Goal: Entertainment & Leisure: Browse casually

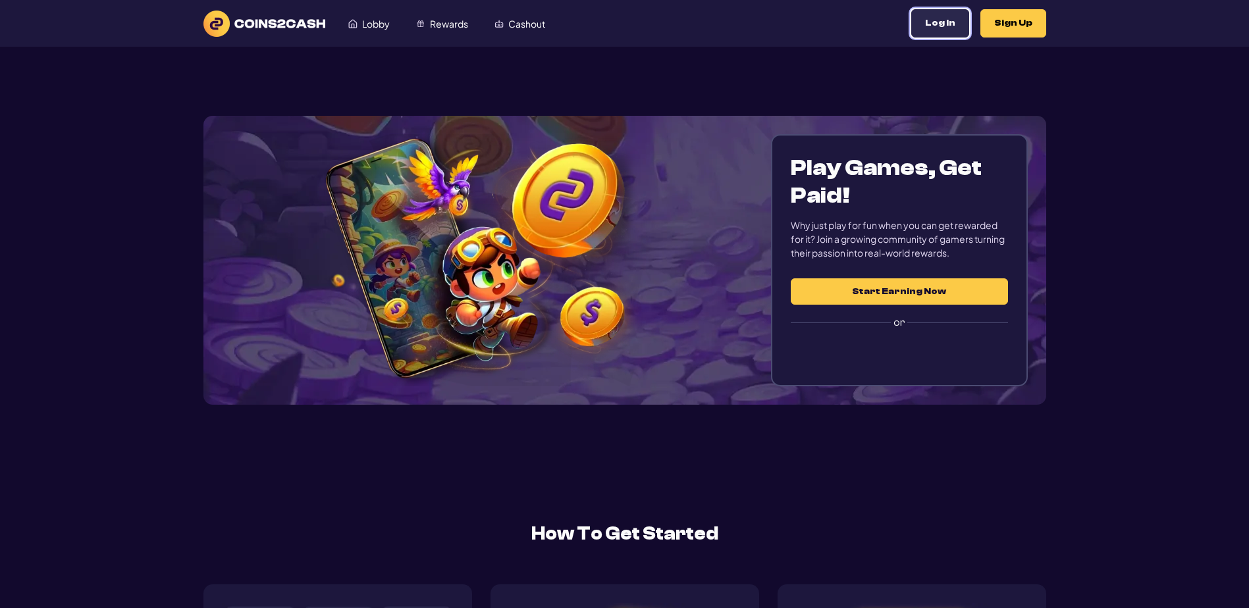
click at [911, 31] on button "Log In" at bounding box center [940, 23] width 58 height 28
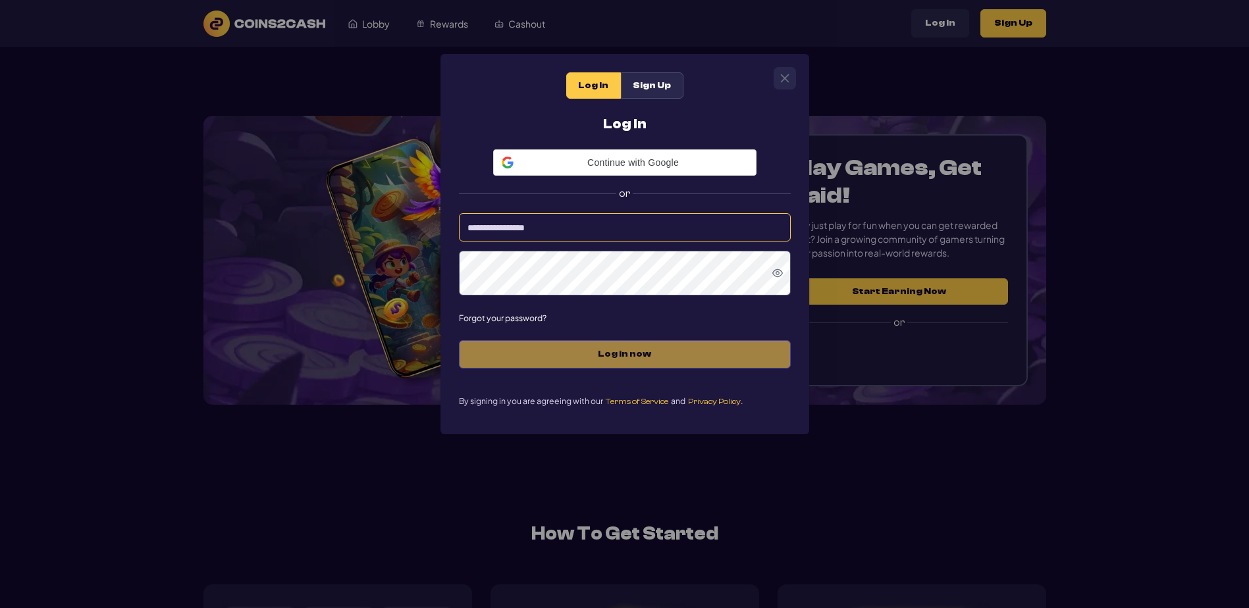
type input "*********"
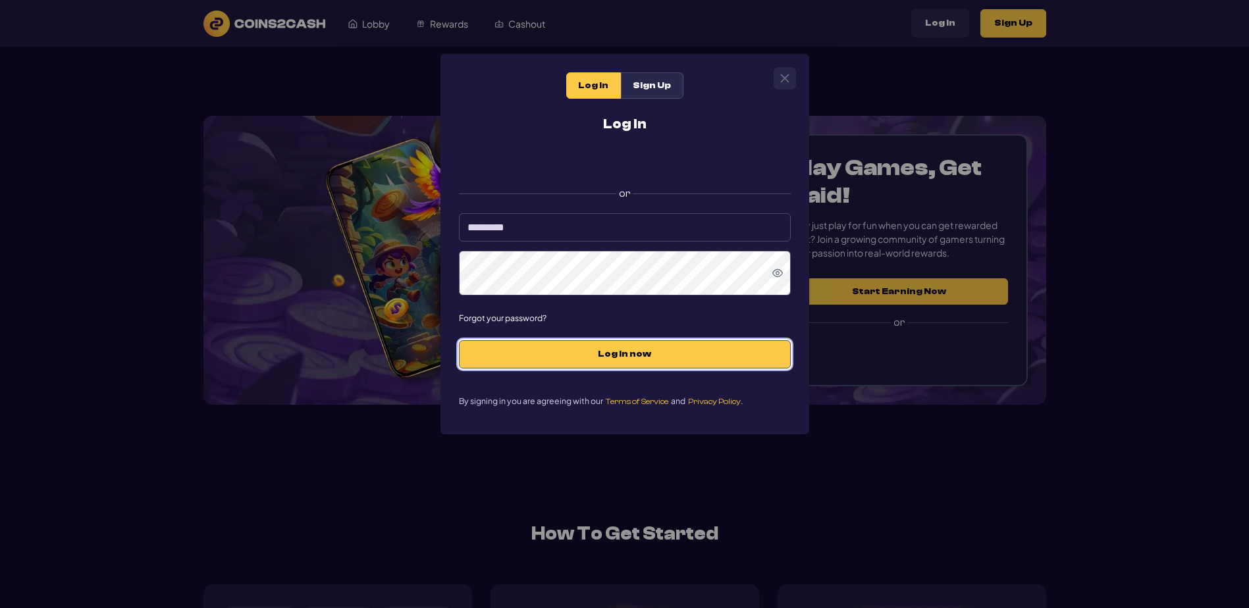
click at [618, 360] on span "Log in now" at bounding box center [625, 354] width 304 height 11
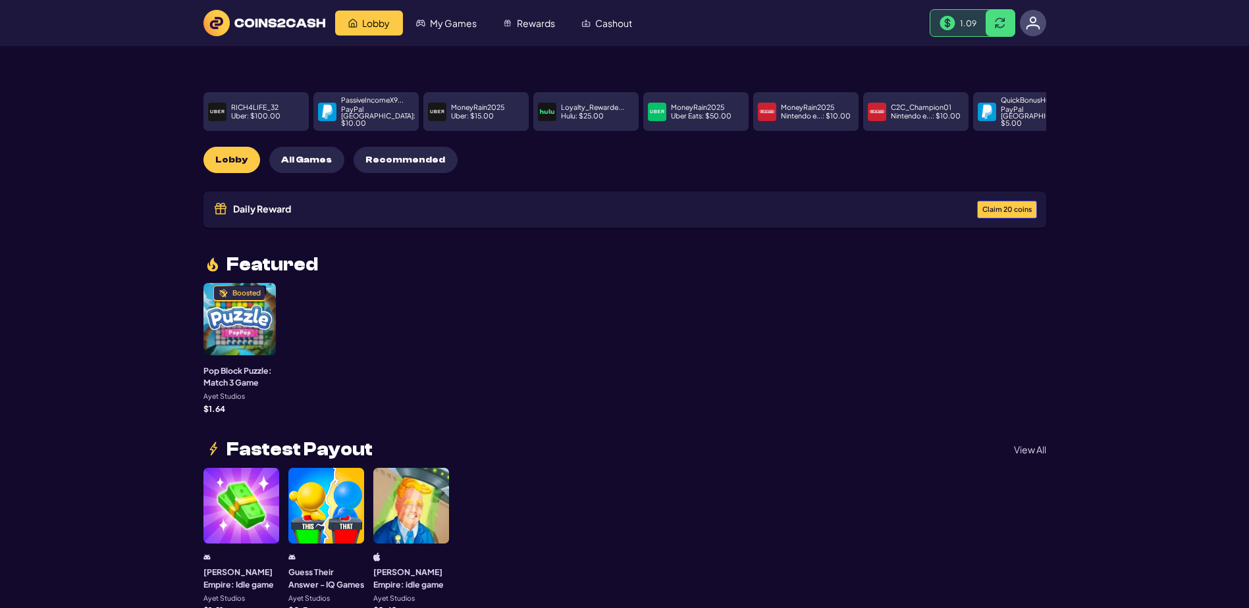
click at [982, 213] on span "Claim 20 coins" at bounding box center [1006, 209] width 49 height 7
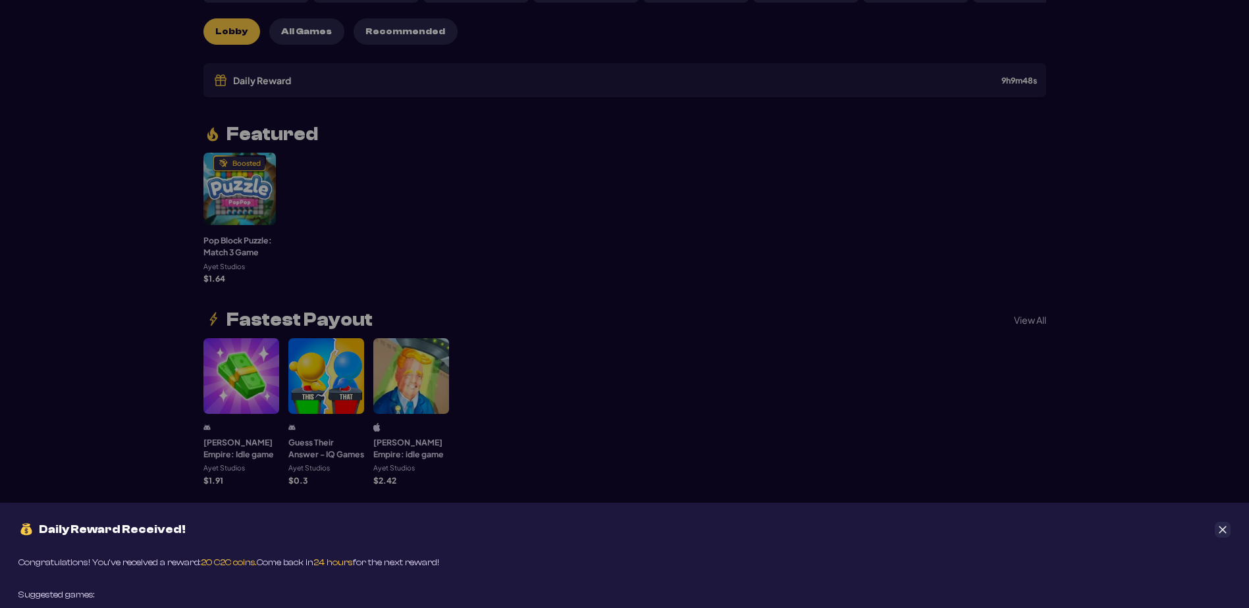
scroll to position [132, 0]
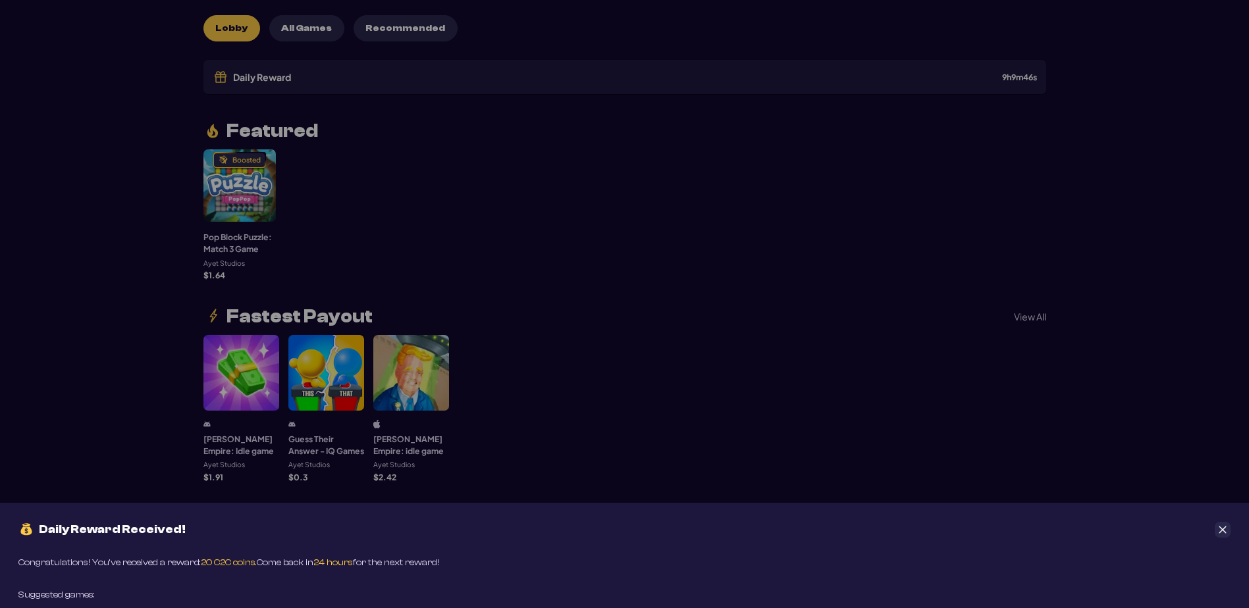
click at [1223, 525] on icon "Close" at bounding box center [1222, 529] width 9 height 9
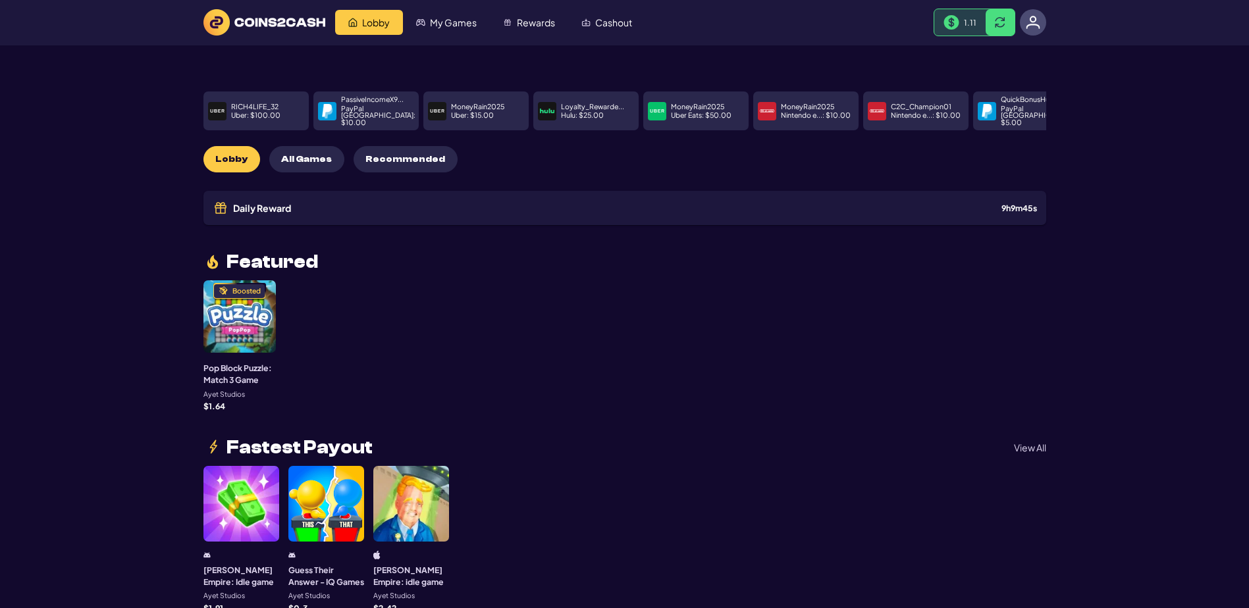
scroll to position [0, 0]
click at [390, 28] on span "Lobby" at bounding box center [376, 22] width 28 height 9
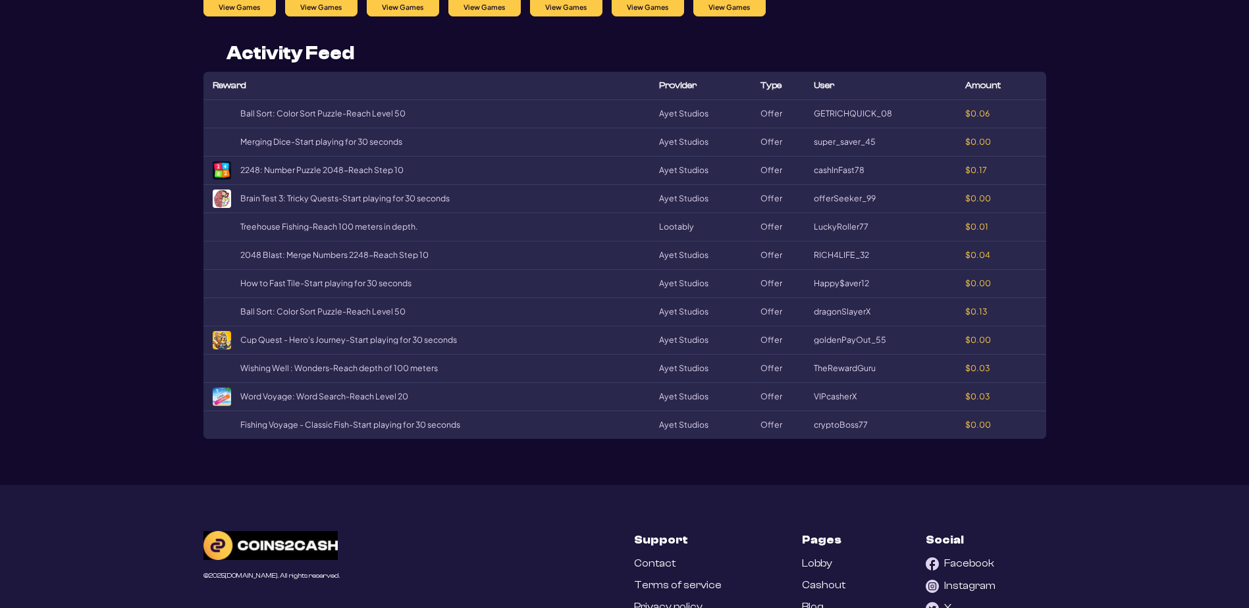
scroll to position [1778, 0]
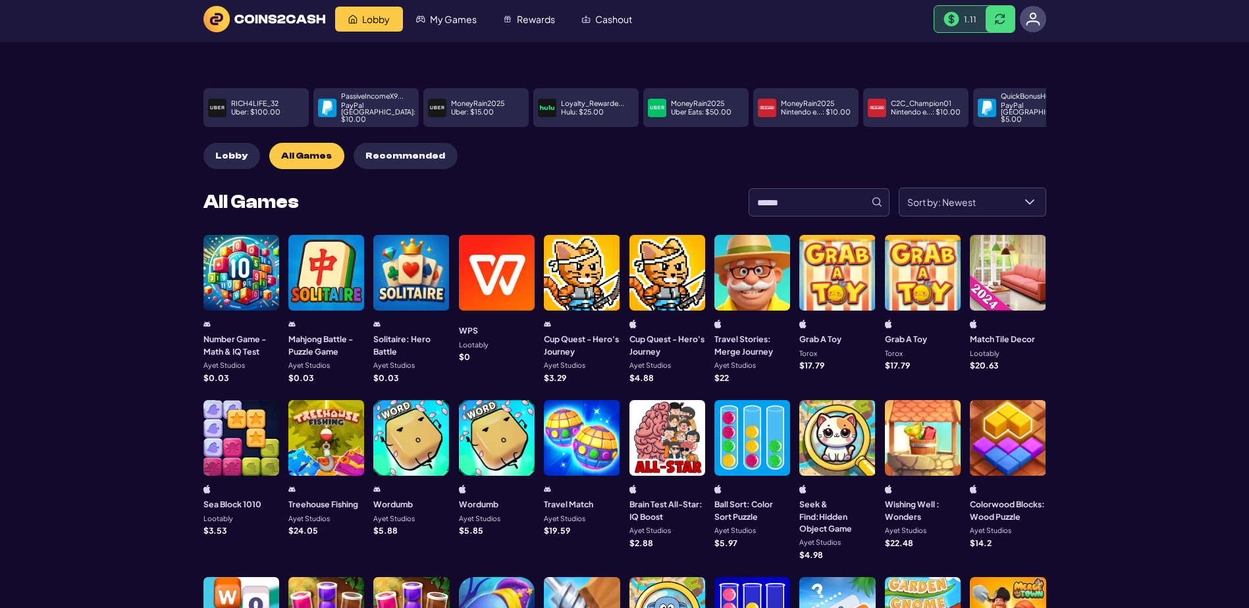
scroll to position [0, 0]
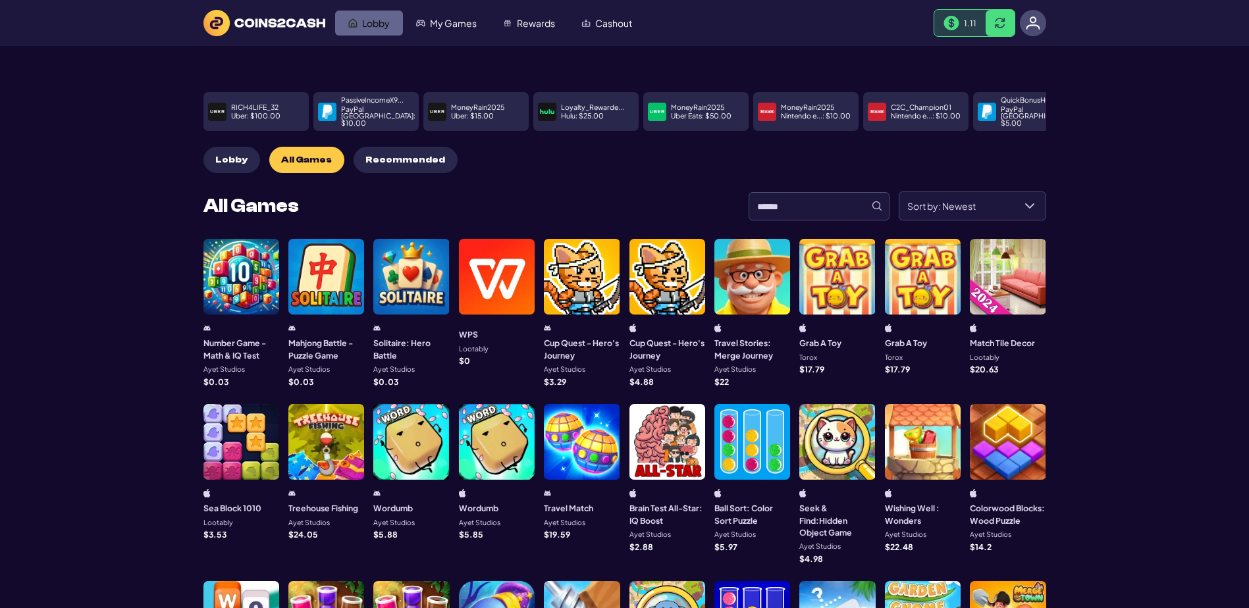
click at [375, 28] on span "Lobby" at bounding box center [376, 22] width 28 height 9
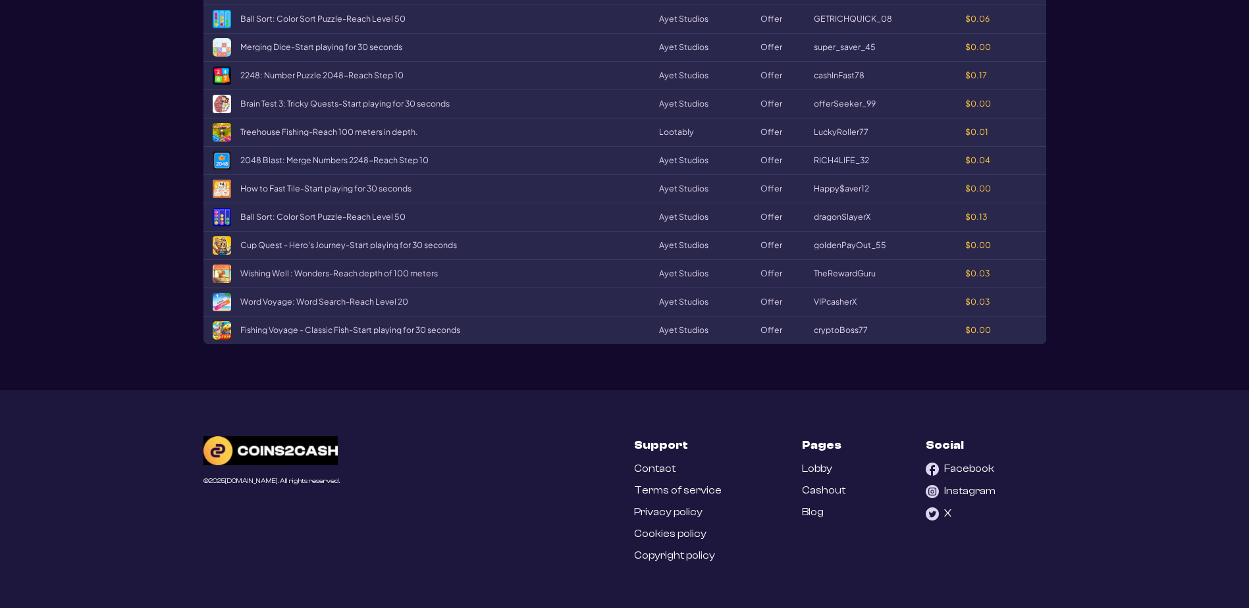
scroll to position [2371, 0]
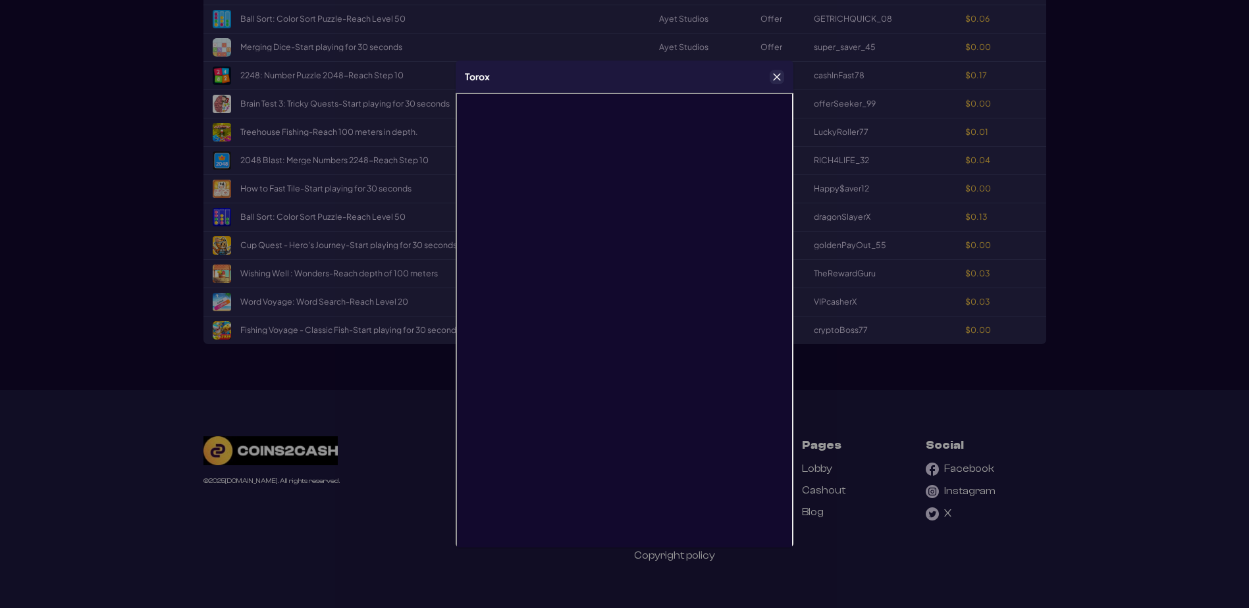
click at [778, 81] on icon "Close" at bounding box center [776, 76] width 9 height 9
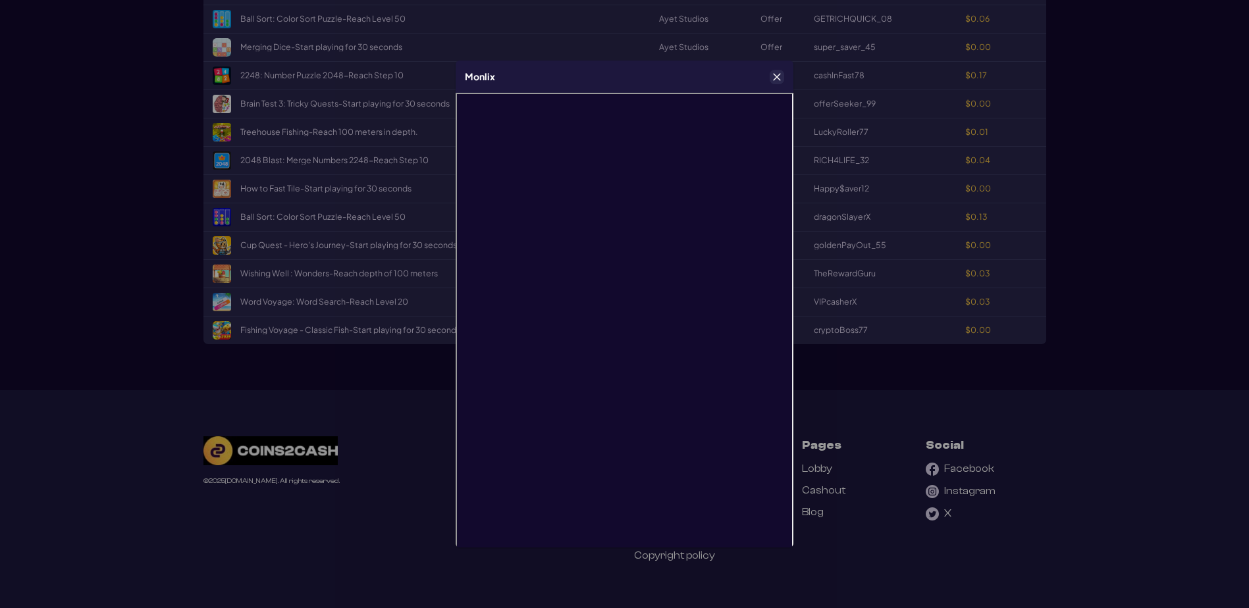
click at [774, 78] on icon "Close" at bounding box center [776, 76] width 9 height 9
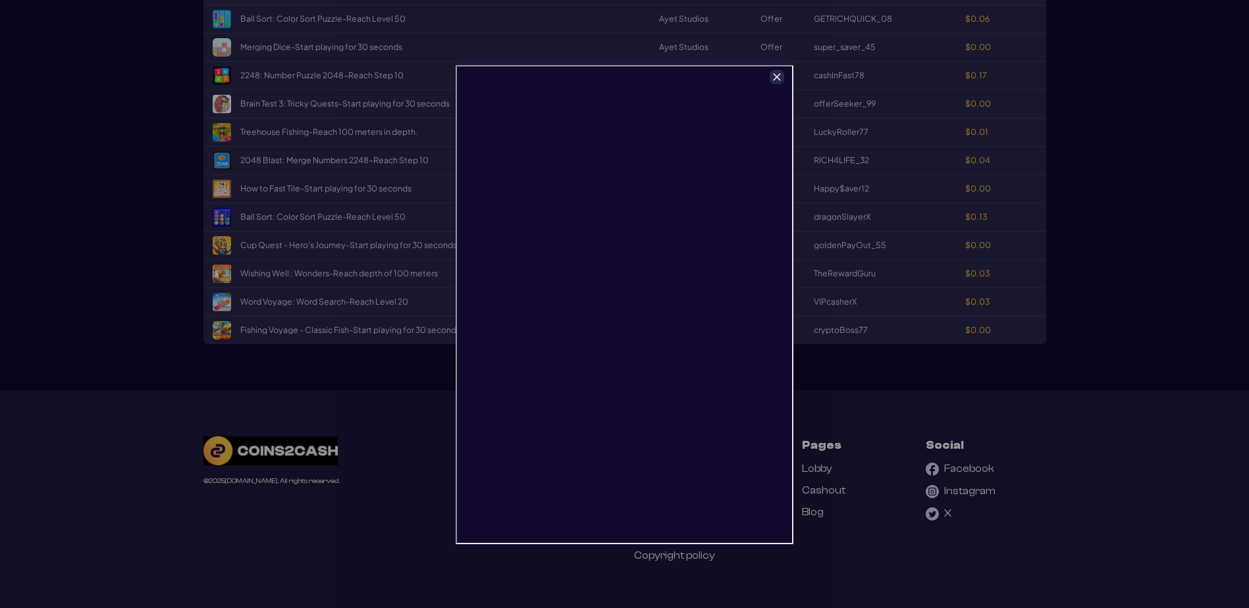
scroll to position [2502, 0]
click at [782, 76] on button "Close" at bounding box center [776, 76] width 13 height 13
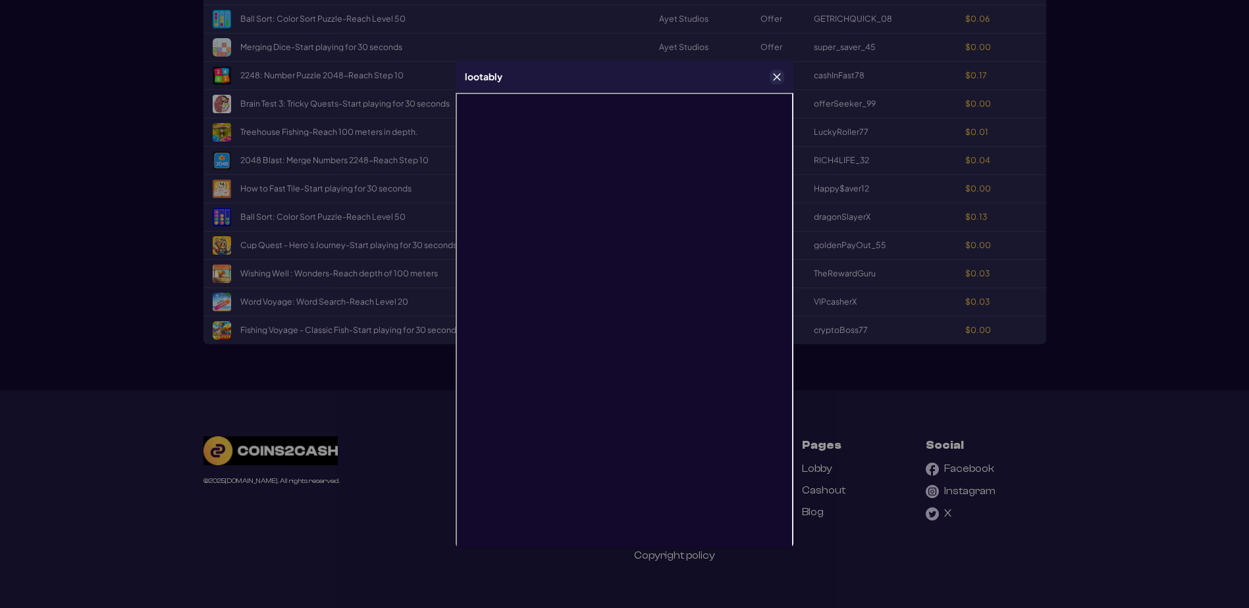
click at [783, 80] on button "Close" at bounding box center [776, 76] width 13 height 13
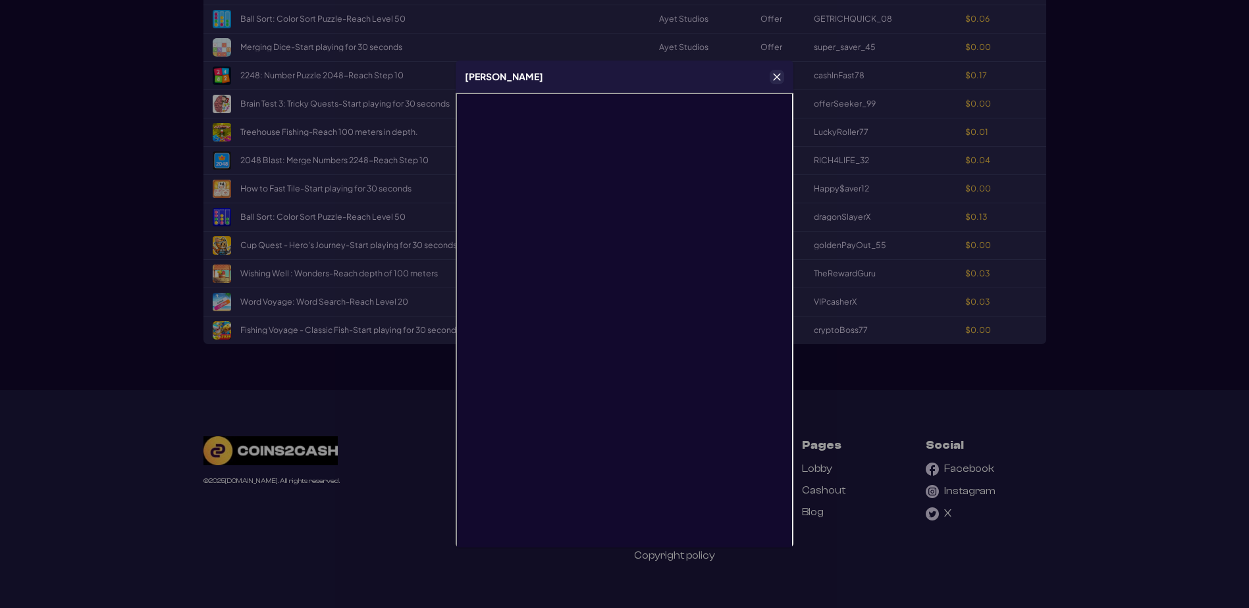
click at [774, 78] on icon "Close" at bounding box center [776, 76] width 9 height 9
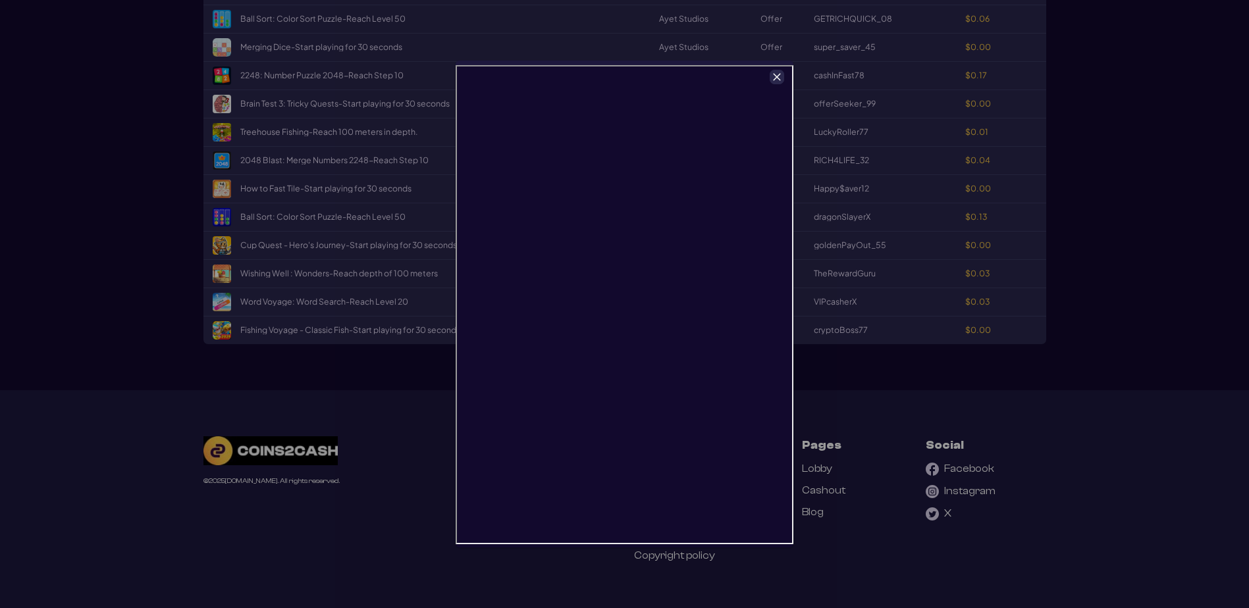
scroll to position [2634, 0]
click at [776, 73] on icon "Close" at bounding box center [776, 76] width 9 height 9
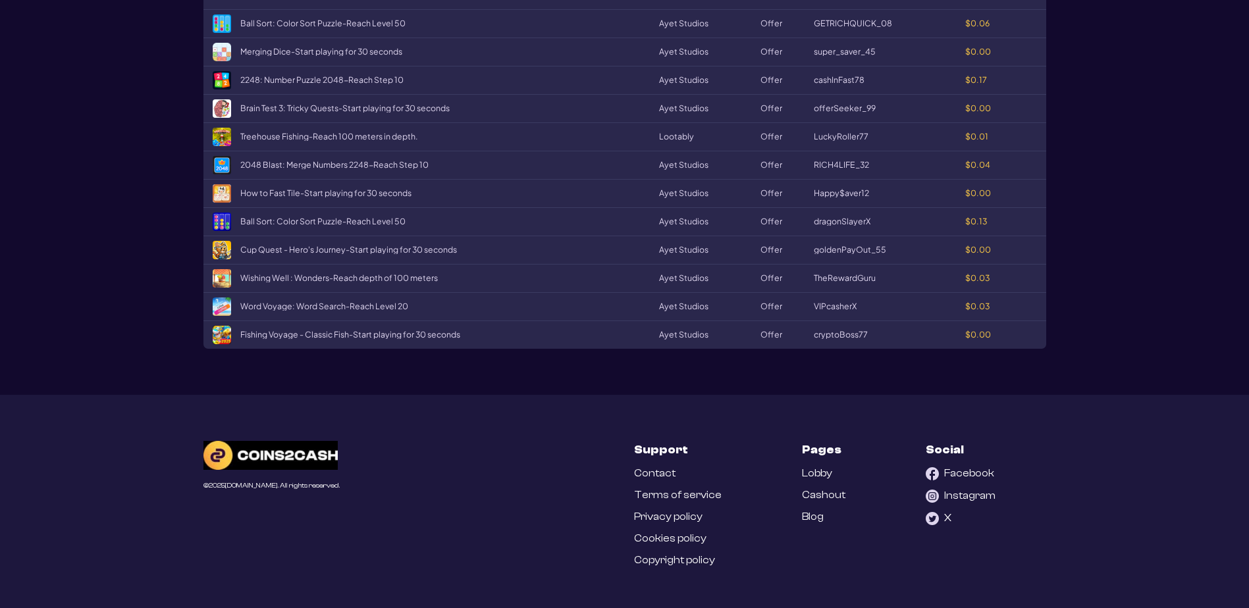
scroll to position [1910, 0]
